Goal: Transaction & Acquisition: Book appointment/travel/reservation

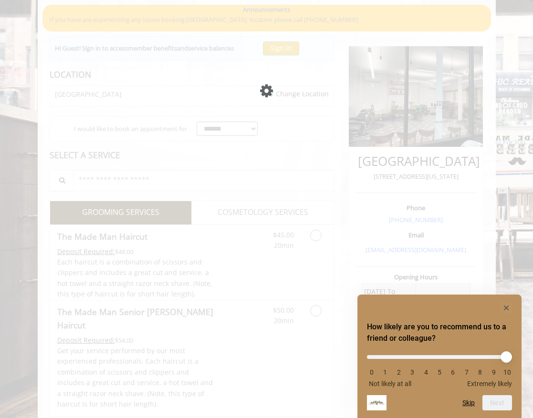
scroll to position [102, 0]
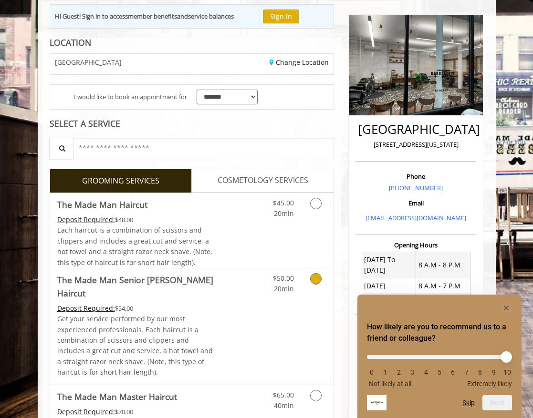
click at [248, 303] on link "Discounted Price" at bounding box center [238, 327] width 47 height 116
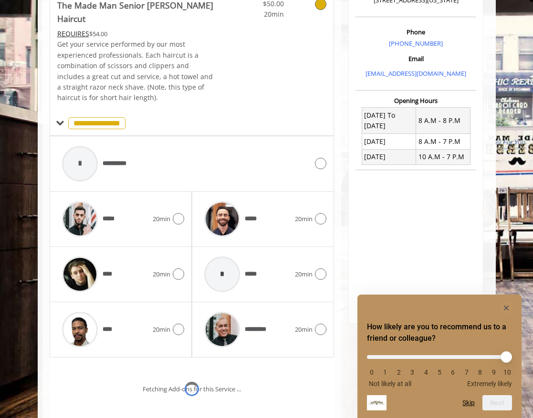
scroll to position [270, 0]
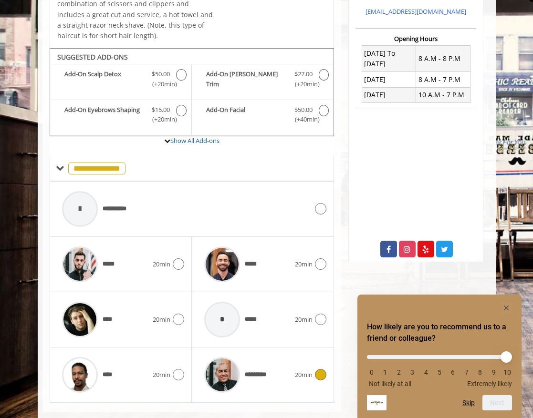
click at [321, 366] on div "********* 20min" at bounding box center [262, 375] width 127 height 45
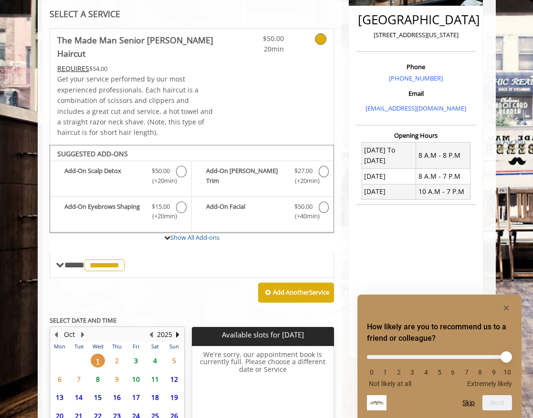
scroll to position [265, 0]
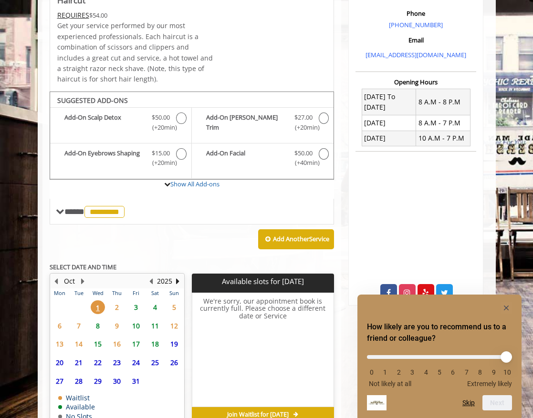
click at [156, 301] on span "4" at bounding box center [155, 308] width 14 height 14
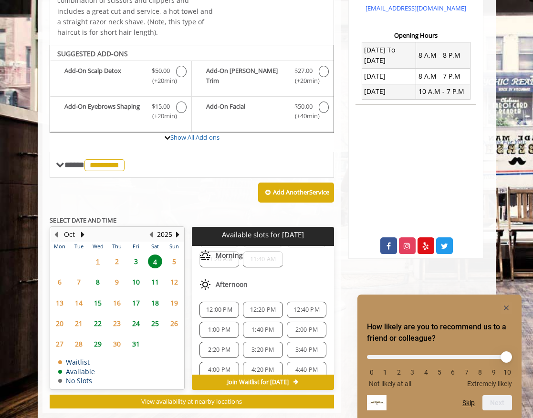
scroll to position [84, 0]
click at [269, 343] on span "3:20 PM" at bounding box center [262, 347] width 22 height 8
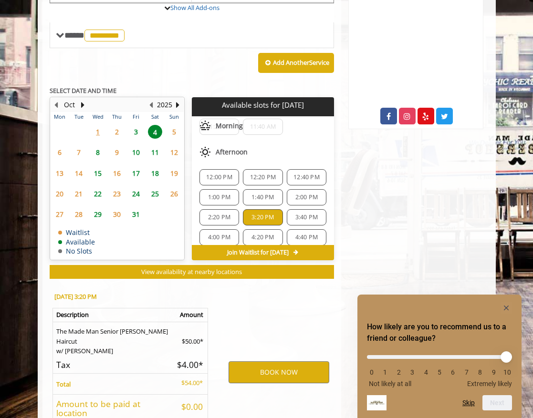
scroll to position [487, 0]
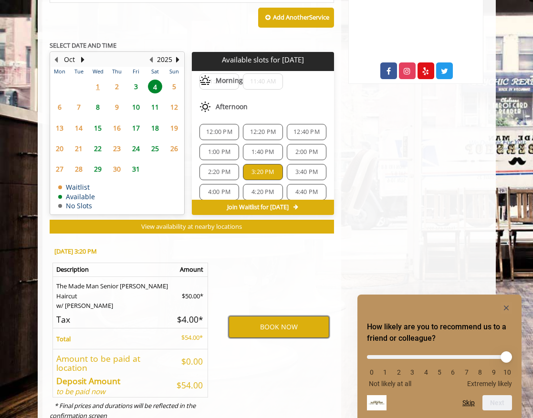
click at [268, 316] on button "BOOK NOW" at bounding box center [278, 327] width 101 height 22
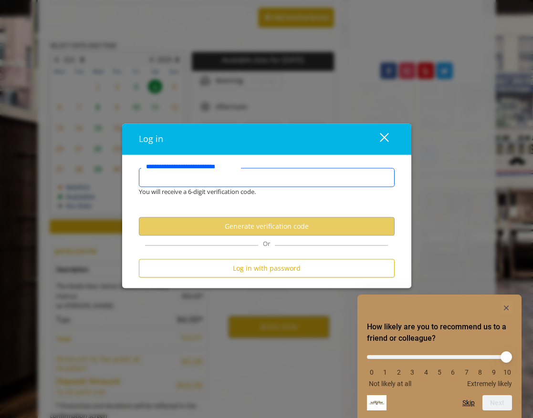
click at [206, 177] on input "**********" at bounding box center [267, 177] width 256 height 19
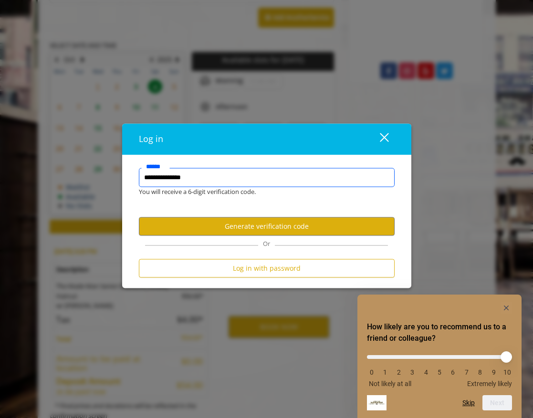
drag, startPoint x: 222, startPoint y: 175, endPoint x: 310, endPoint y: 182, distance: 88.5
click at [310, 182] on input "**********" at bounding box center [267, 177] width 256 height 19
type input "**********"
click at [252, 206] on form "**********" at bounding box center [267, 225] width 256 height 114
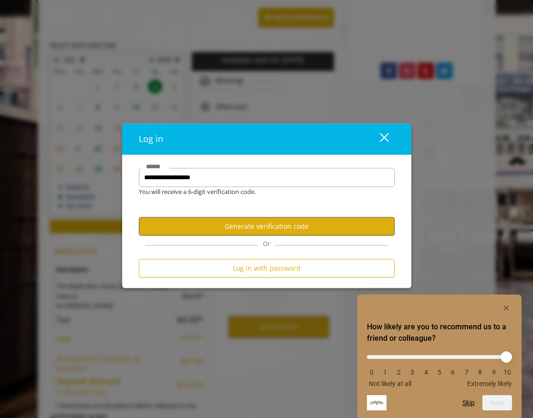
click at [250, 228] on button "Generate verification code" at bounding box center [267, 227] width 256 height 19
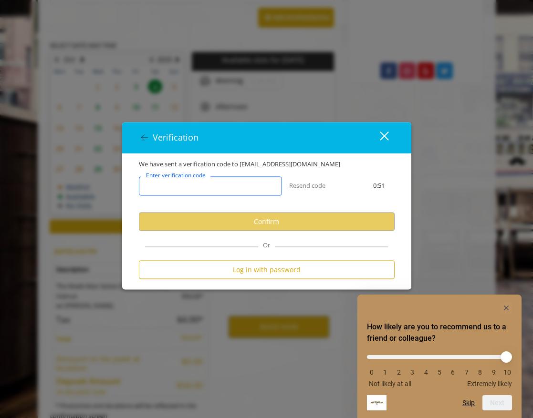
click at [172, 192] on input "Enter verification code" at bounding box center [210, 186] width 143 height 19
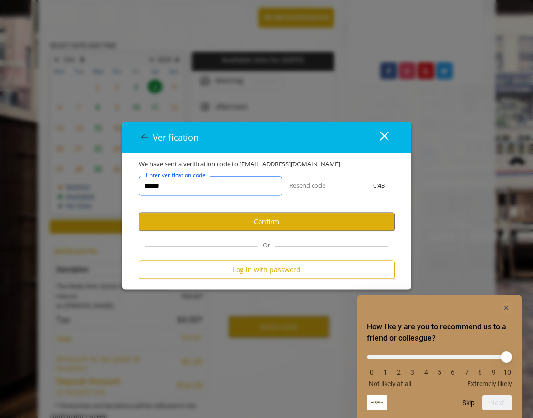
type input "******"
click at [330, 185] on div "Resend code" at bounding box center [323, 186] width 68 height 10
click at [270, 225] on button "Confirm" at bounding box center [267, 222] width 256 height 19
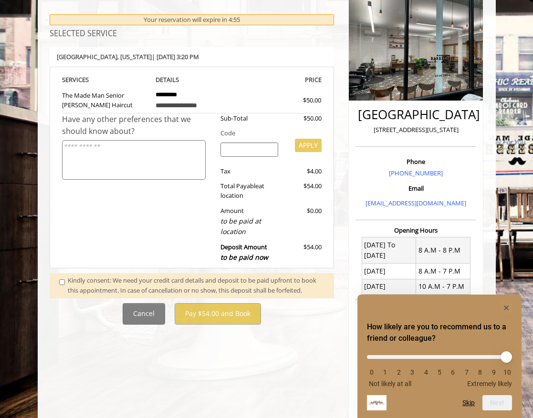
scroll to position [125, 0]
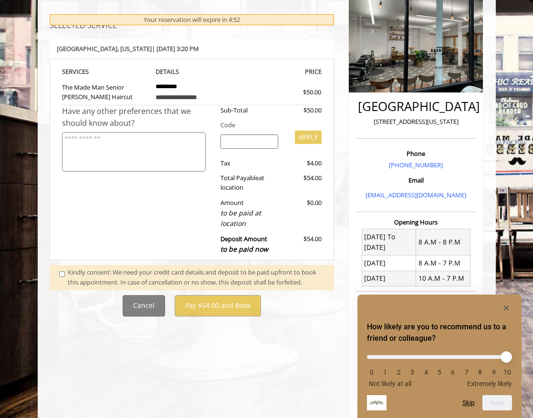
click at [181, 109] on div "Have any other preferences that we should know about?" at bounding box center [138, 117] width 152 height 24
click at [218, 127] on div "Sub-Total $50.00 Code APPLY Tax $4.00 Total Payable at location $54.00 Amount t…" at bounding box center [267, 182] width 108 height 154
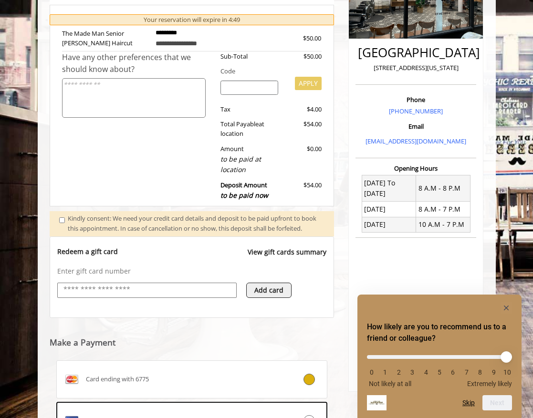
scroll to position [322, 0]
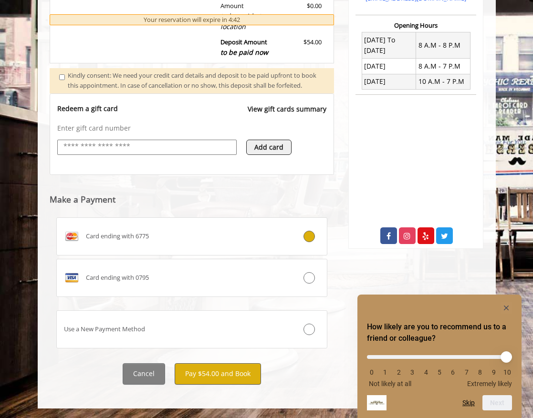
click at [219, 375] on button "Pay $54.00 and Book" at bounding box center [218, 374] width 86 height 21
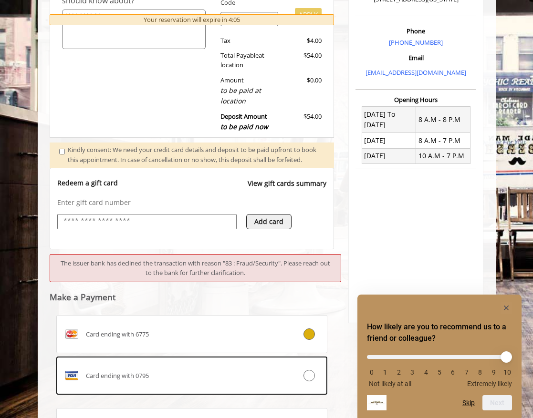
scroll to position [256, 0]
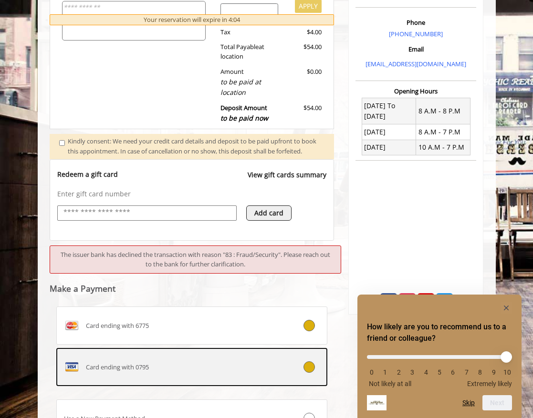
click at [309, 373] on icon at bounding box center [308, 367] width 11 height 11
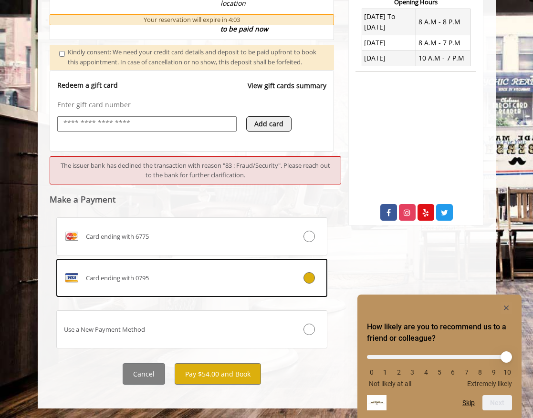
scroll to position [347, 0]
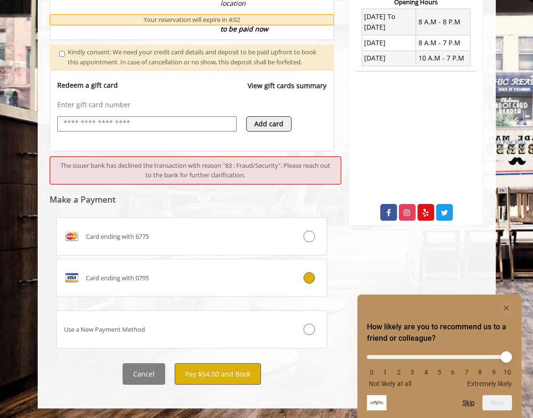
click at [228, 375] on button "Pay $54.00 and Book" at bounding box center [218, 374] width 86 height 21
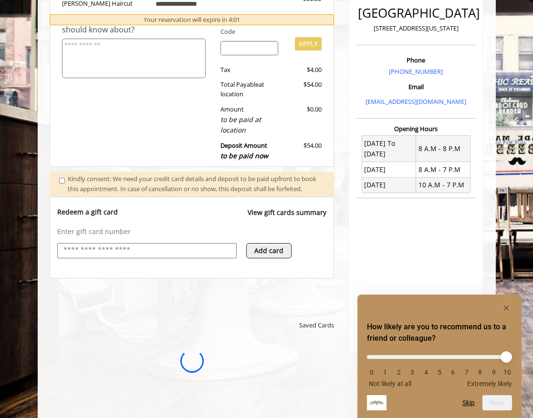
scroll to position [0, 0]
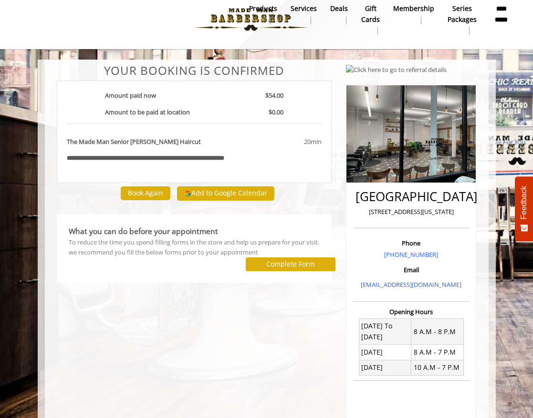
scroll to position [10, 0]
click at [215, 193] on button "Add to Google Calendar" at bounding box center [225, 194] width 97 height 14
